Goal: Task Accomplishment & Management: Manage account settings

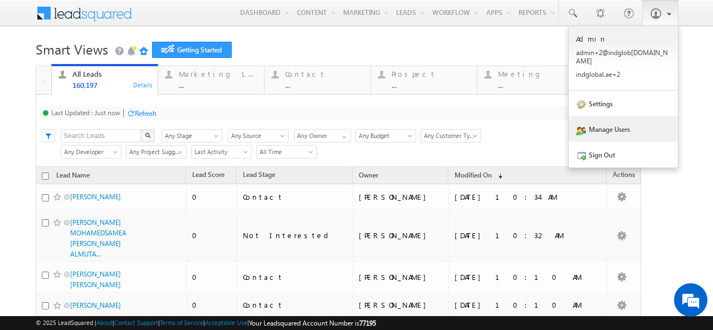
click at [600, 125] on link "Manage Users" at bounding box center [623, 129] width 109 height 26
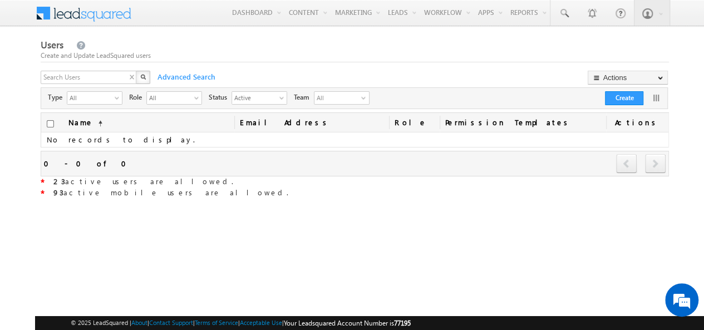
click at [131, 77] on div "X" at bounding box center [96, 79] width 111 height 16
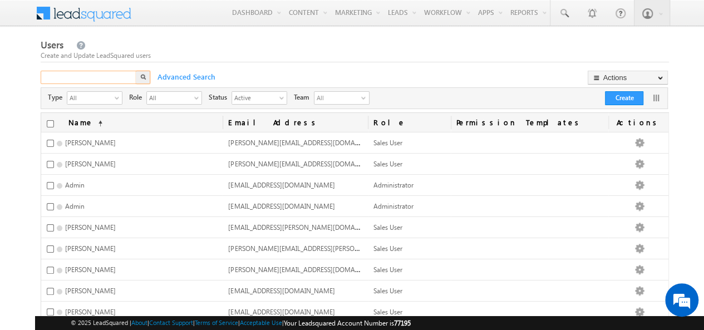
click at [76, 79] on input "text" at bounding box center [89, 77] width 97 height 13
type input "[PERSON_NAME]"
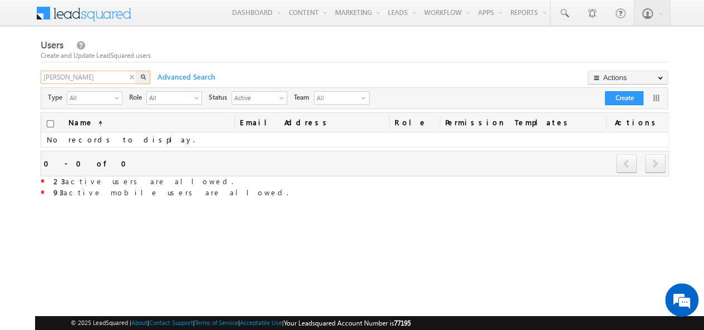
click at [76, 79] on input "[PERSON_NAME]" at bounding box center [89, 77] width 97 height 13
click at [76, 79] on input "nav" at bounding box center [89, 77] width 97 height 13
click at [76, 79] on input "nva" at bounding box center [89, 77] width 97 height 13
type input "n"
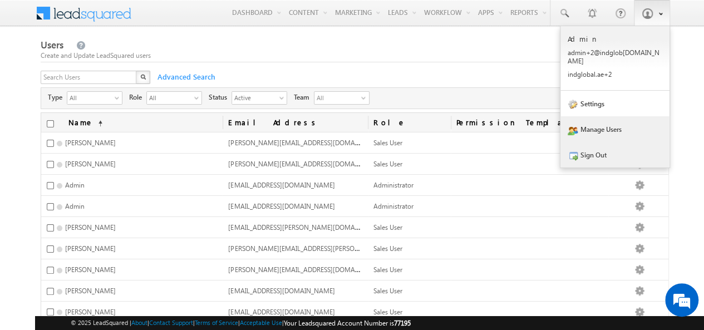
click at [606, 143] on link "Sign Out" at bounding box center [615, 155] width 109 height 26
